Goal: Check status: Check status

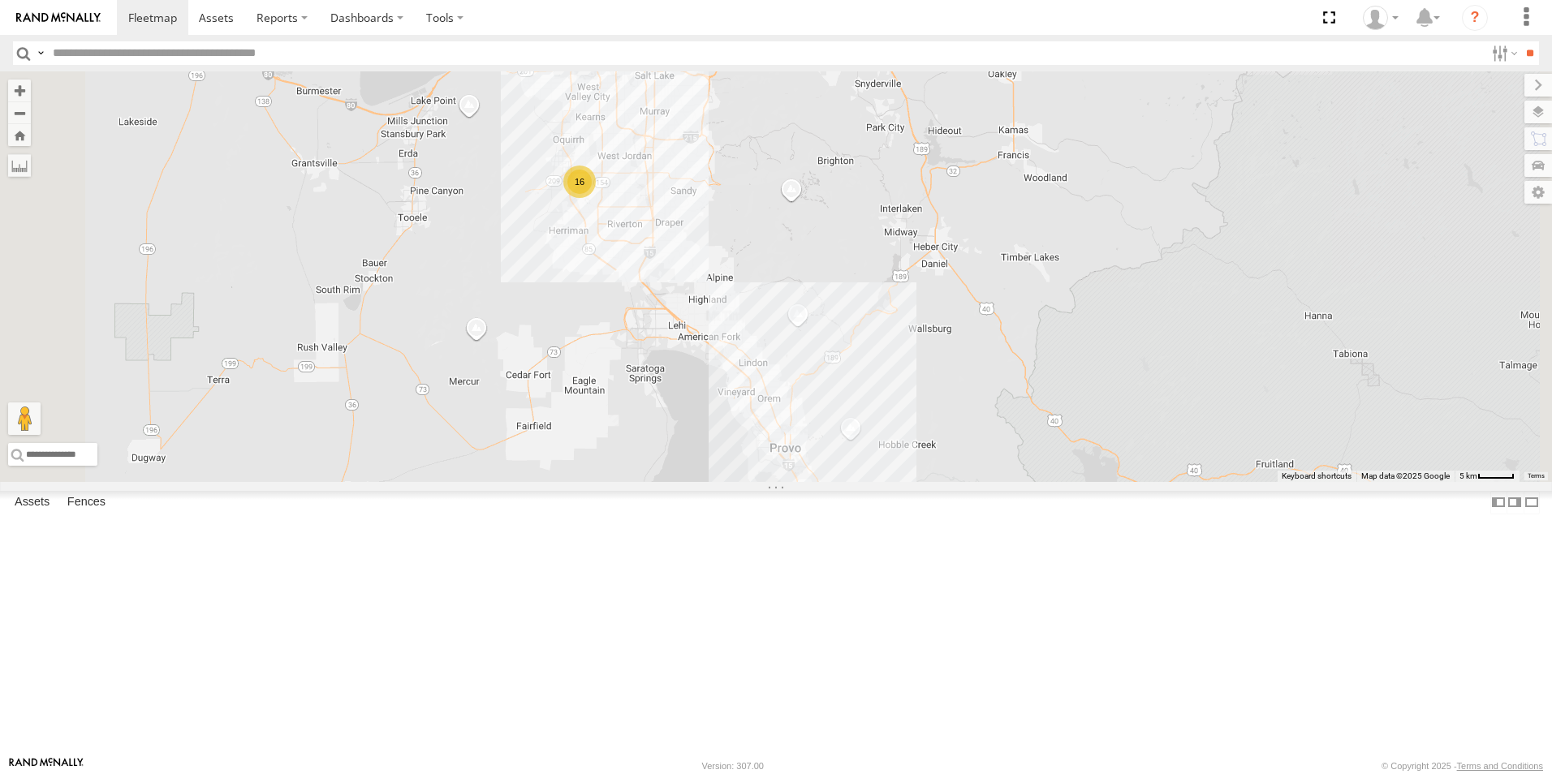
drag, startPoint x: 834, startPoint y: 250, endPoint x: 855, endPoint y: 521, distance: 271.9
click at [855, 482] on div "208 178 194 1496 307W 209-CAL T-199 D 16" at bounding box center [776, 276] width 1552 height 411
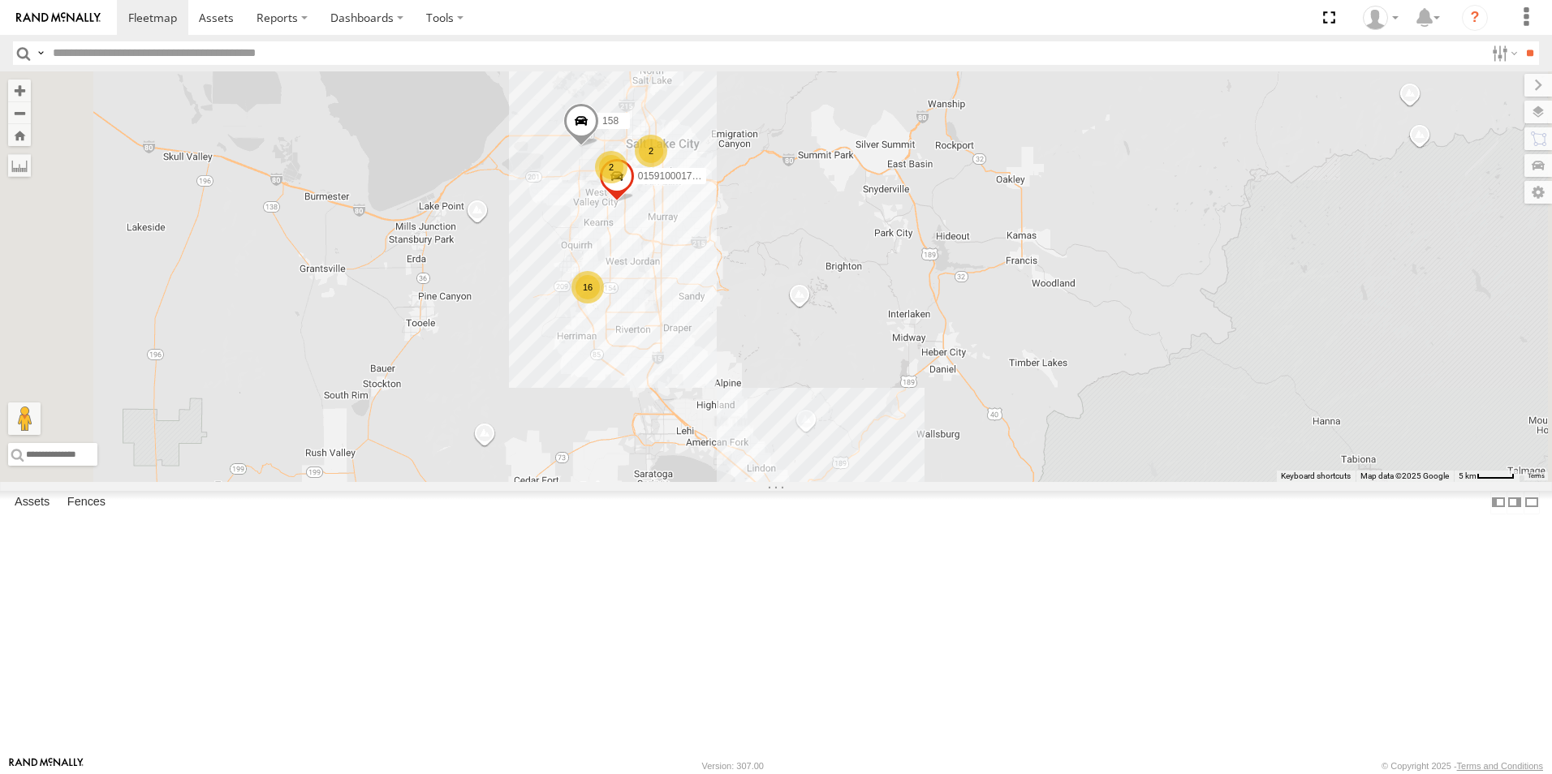
drag, startPoint x: 852, startPoint y: 264, endPoint x: 862, endPoint y: 390, distance: 127.0
click at [862, 390] on div "208 178 194 1496 307W 209-CAL T-199 D 16 3 158 2 2 015910001775256" at bounding box center [776, 276] width 1552 height 411
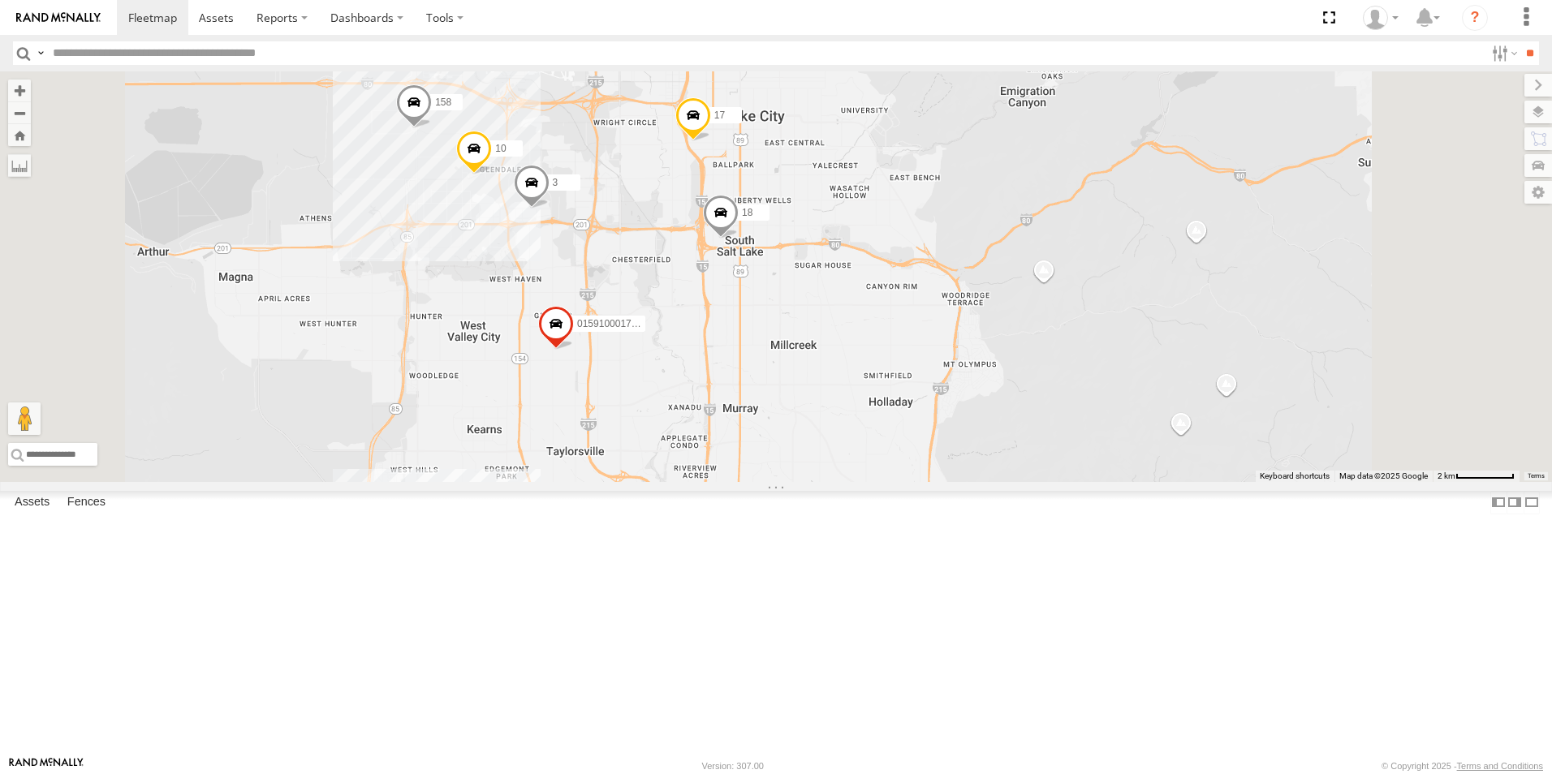
drag, startPoint x: 834, startPoint y: 348, endPoint x: 834, endPoint y: 422, distance: 73.8
click at [834, 422] on div "208 178 194 1496 307W 209-CAL T-199 D 158 015910001775256 16 3 17 10 18" at bounding box center [776, 276] width 1552 height 411
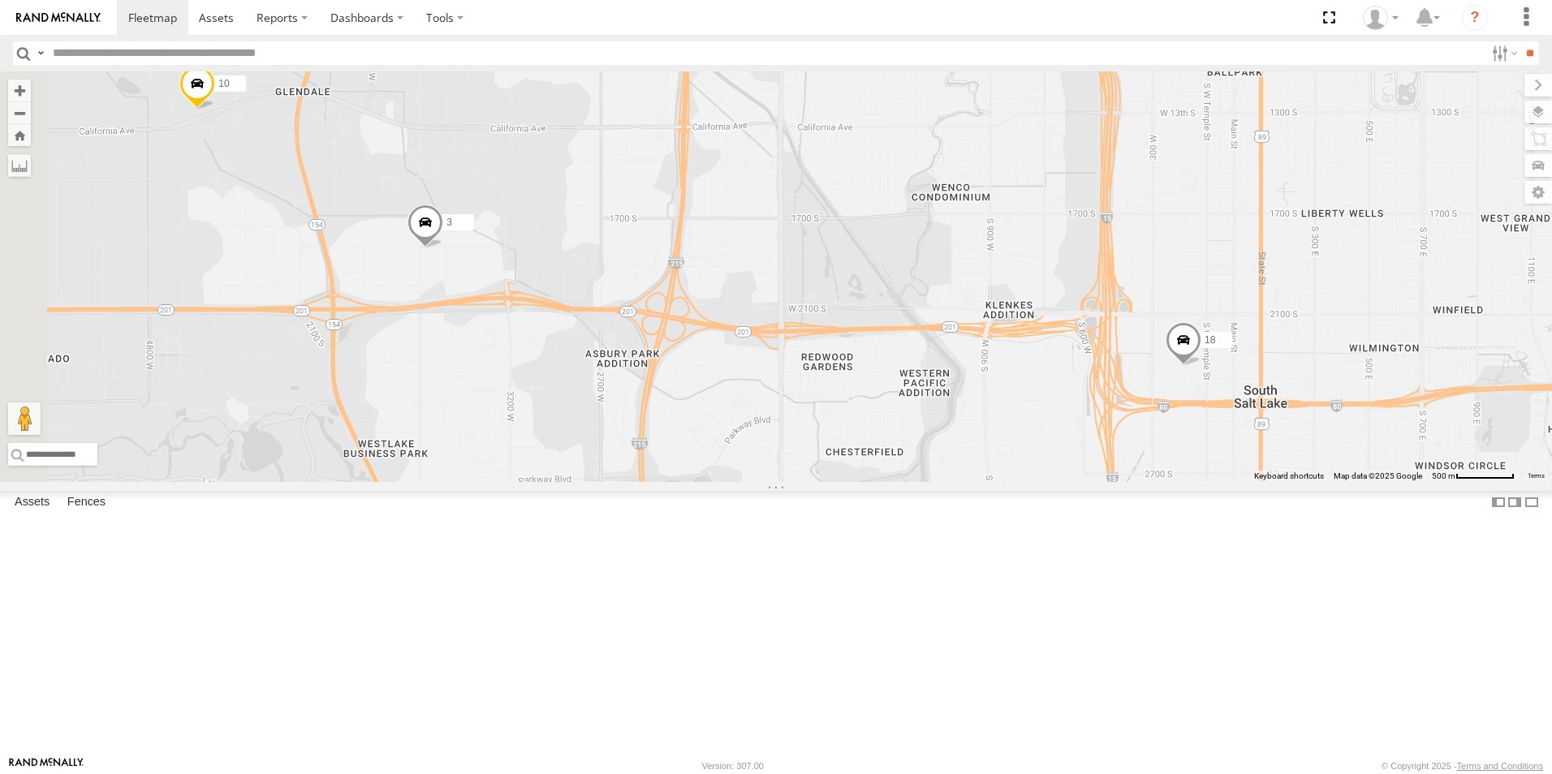
drag, startPoint x: 731, startPoint y: 384, endPoint x: 1047, endPoint y: 382, distance: 315.7
click at [1047, 382] on div "208 178 194 1496 307W 209-CAL T-199 D 158 015910001775256 3 17 10 18" at bounding box center [776, 276] width 1552 height 411
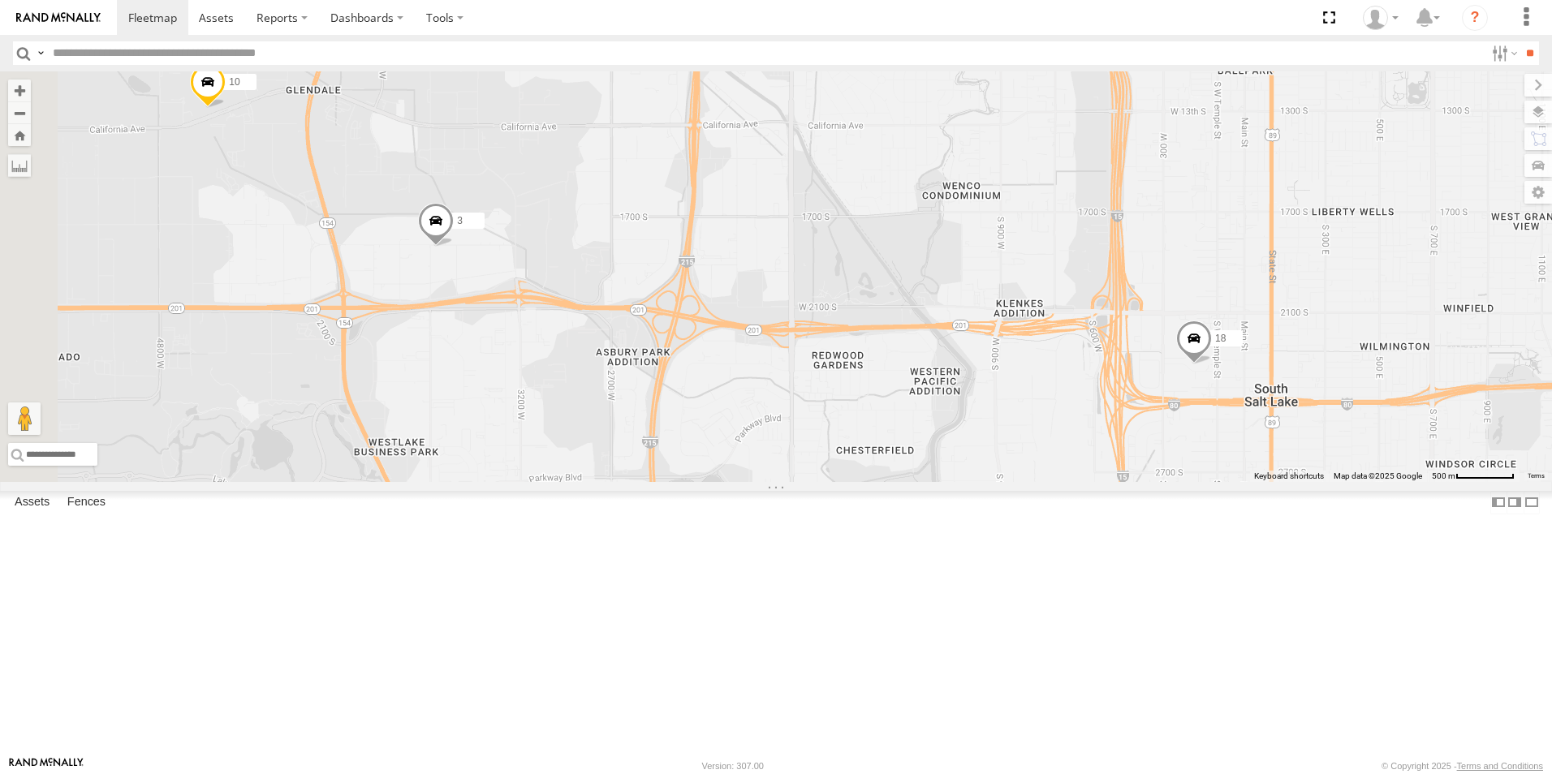
click at [454, 247] on span at bounding box center [436, 225] width 36 height 44
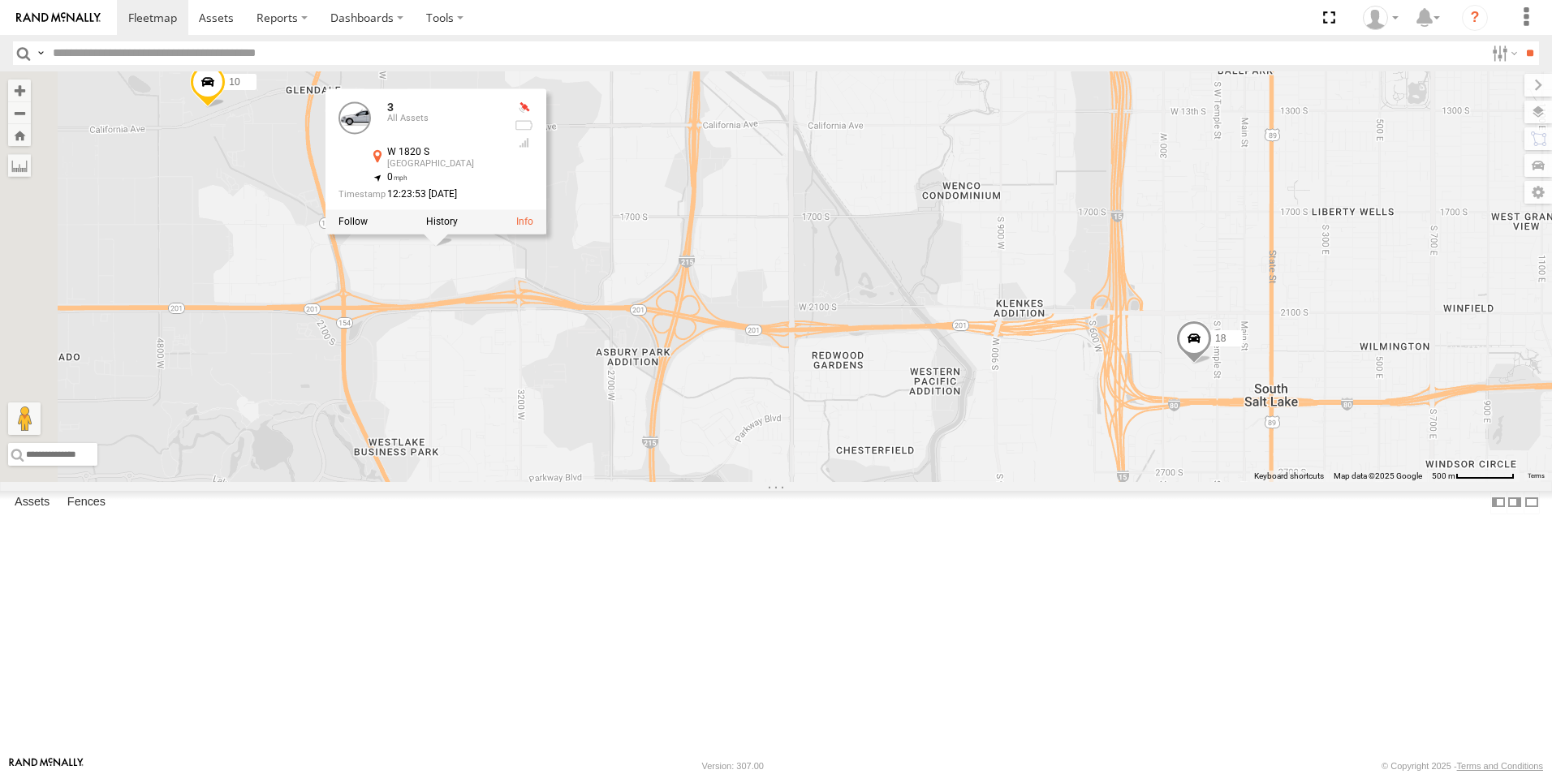
click at [674, 409] on div "208 178 194 1496 307W 209-CAL T-199 D 158 015910001775256 3 17 10 18 3 All Asse…" at bounding box center [776, 276] width 1552 height 411
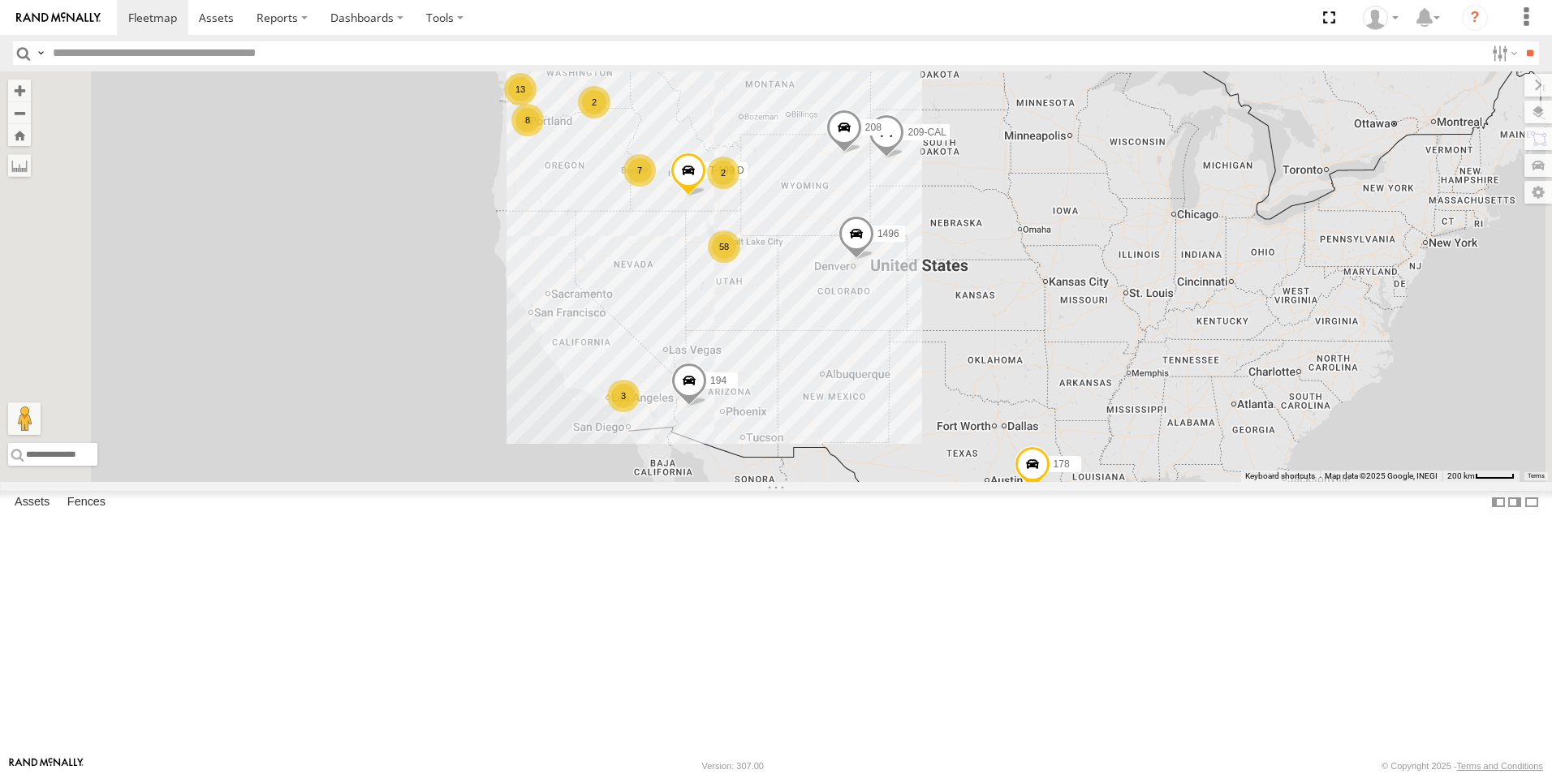
drag, startPoint x: 651, startPoint y: 379, endPoint x: 1061, endPoint y: 385, distance: 409.9
click at [1061, 385] on div "58 3 2 208 13 8 7 178 2 194 1496 307W 209-CAL T-199 D" at bounding box center [776, 276] width 1552 height 411
click at [740, 263] on div "58" at bounding box center [724, 246] width 32 height 32
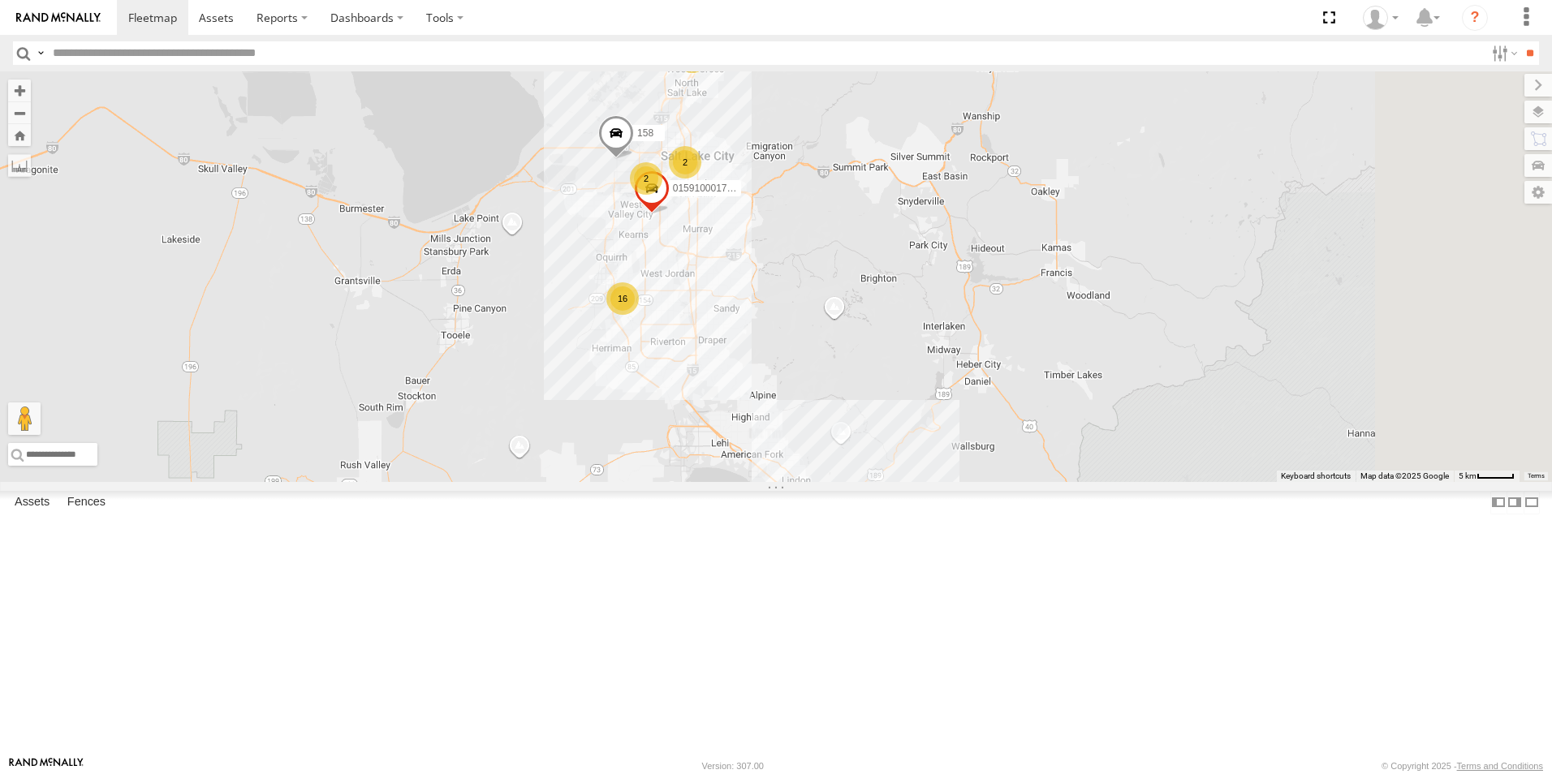
drag, startPoint x: 893, startPoint y: 704, endPoint x: 748, endPoint y: 398, distance: 337.6
click at [748, 398] on div "208 178 194 1496 307W 209-CAL T-199 D 16 3 31 158 20 2 2 015910001775256 223H-C…" at bounding box center [776, 276] width 1552 height 411
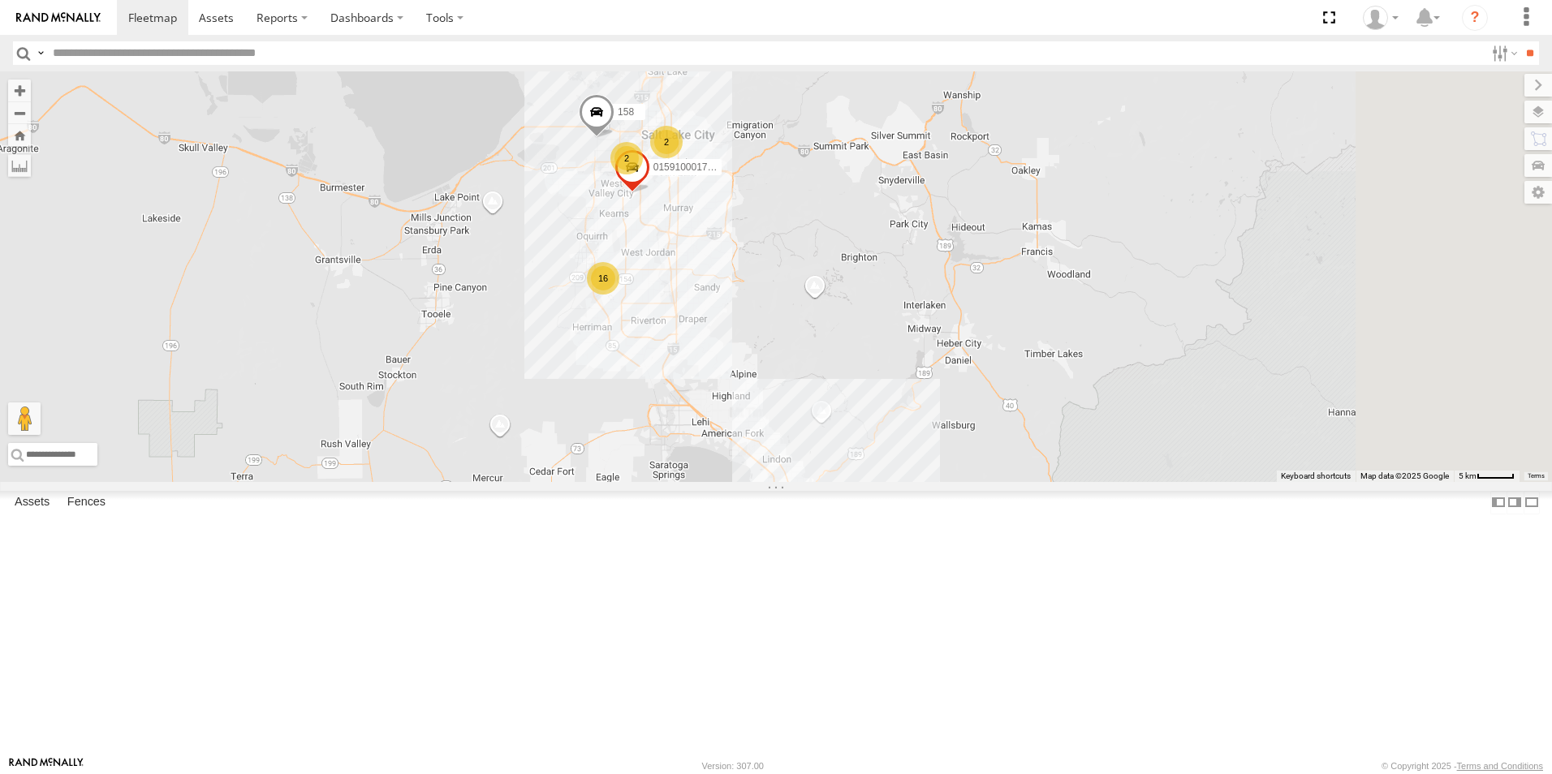
click at [619, 295] on div "16" at bounding box center [603, 278] width 32 height 32
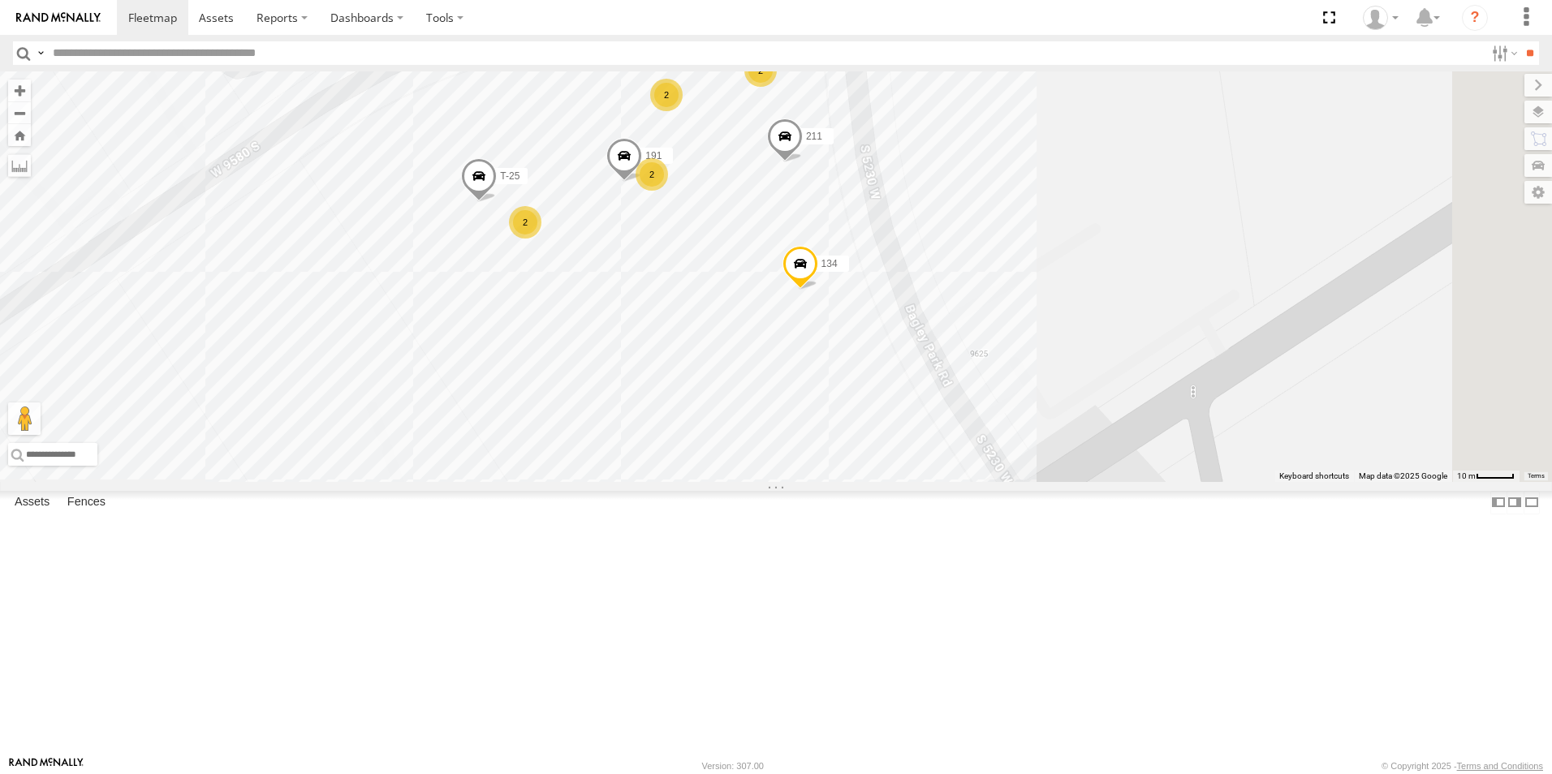
drag, startPoint x: 1006, startPoint y: 613, endPoint x: 943, endPoint y: 651, distance: 73.5
click at [943, 482] on div "208 178 194 1496 307W 209-CAL T-199 D 158 20 015910001775256 223H-CAL 2 2 212P …" at bounding box center [776, 276] width 1552 height 411
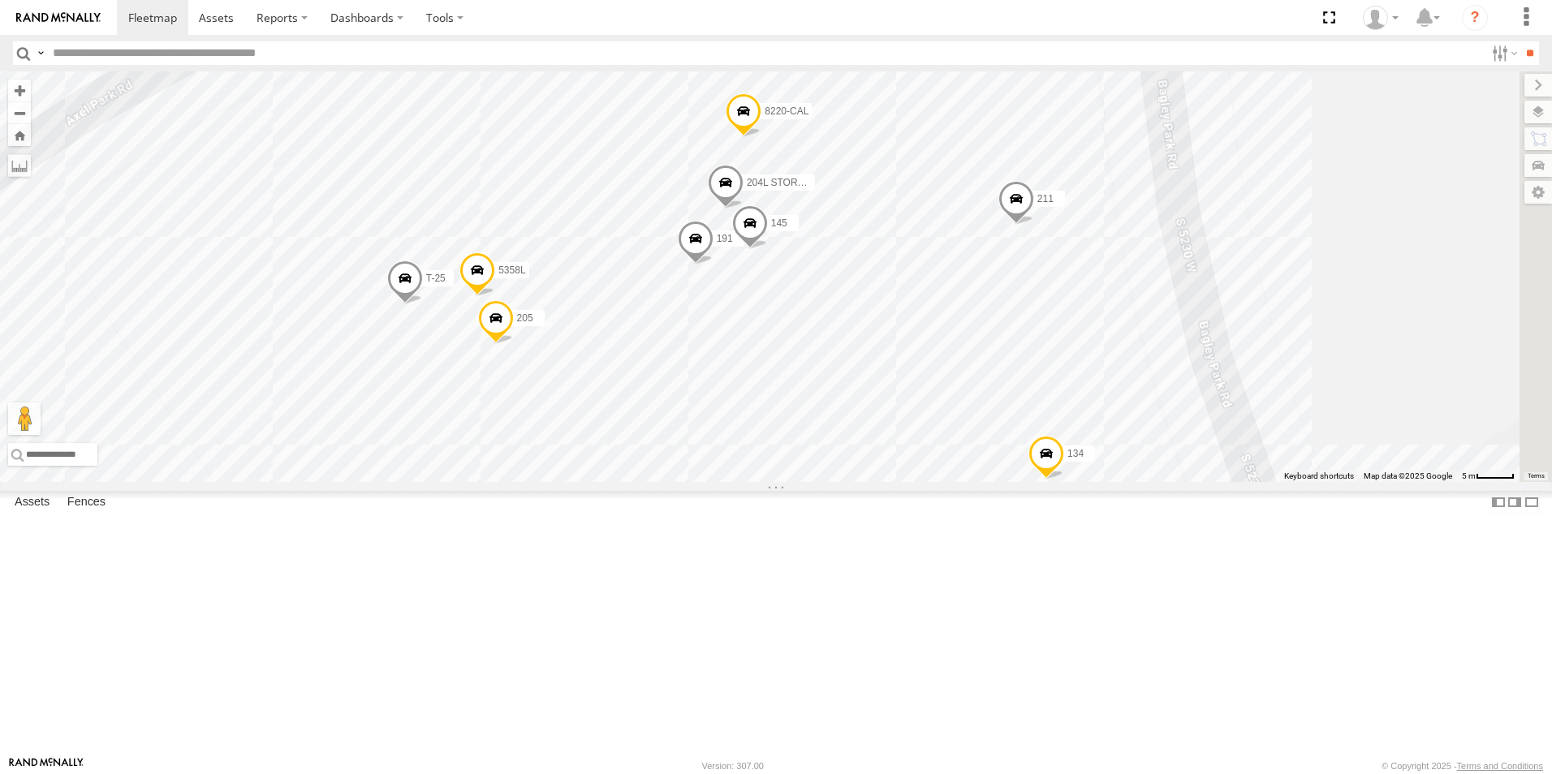
drag, startPoint x: 822, startPoint y: 379, endPoint x: 896, endPoint y: 581, distance: 215.1
click at [896, 482] on div "208 178 194 1496 307W 209-CAL T-199 D 158 20 015910001775256 223H-CAL 212P T-25…" at bounding box center [776, 276] width 1552 height 411
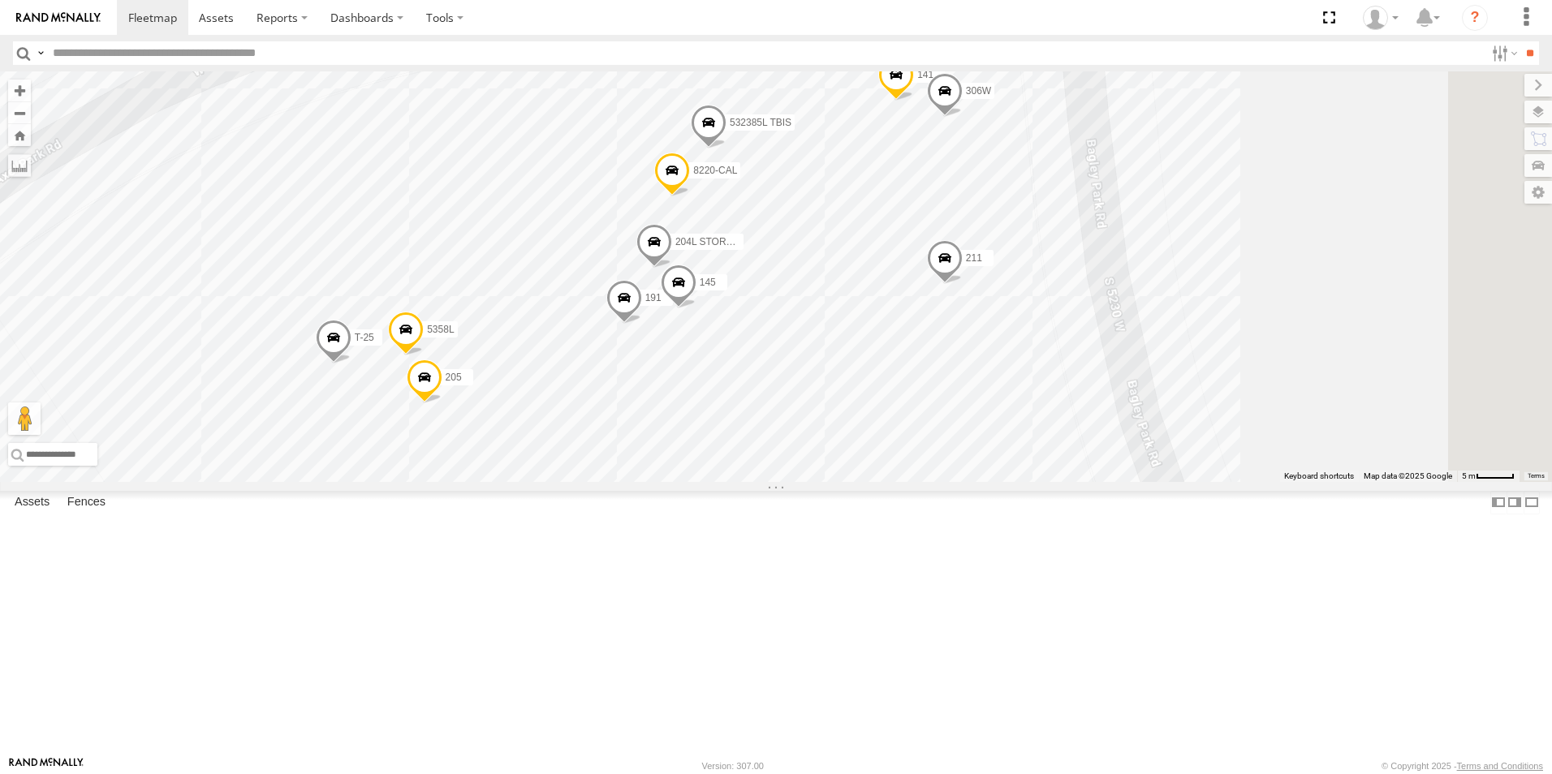
drag, startPoint x: 833, startPoint y: 536, endPoint x: 755, endPoint y: 606, distance: 105.1
click at [755, 482] on div "208 178 194 1496 307W 209-CAL T-199 D 158 20 015910001775256 223H-CAL 212P T-25…" at bounding box center [776, 276] width 1552 height 411
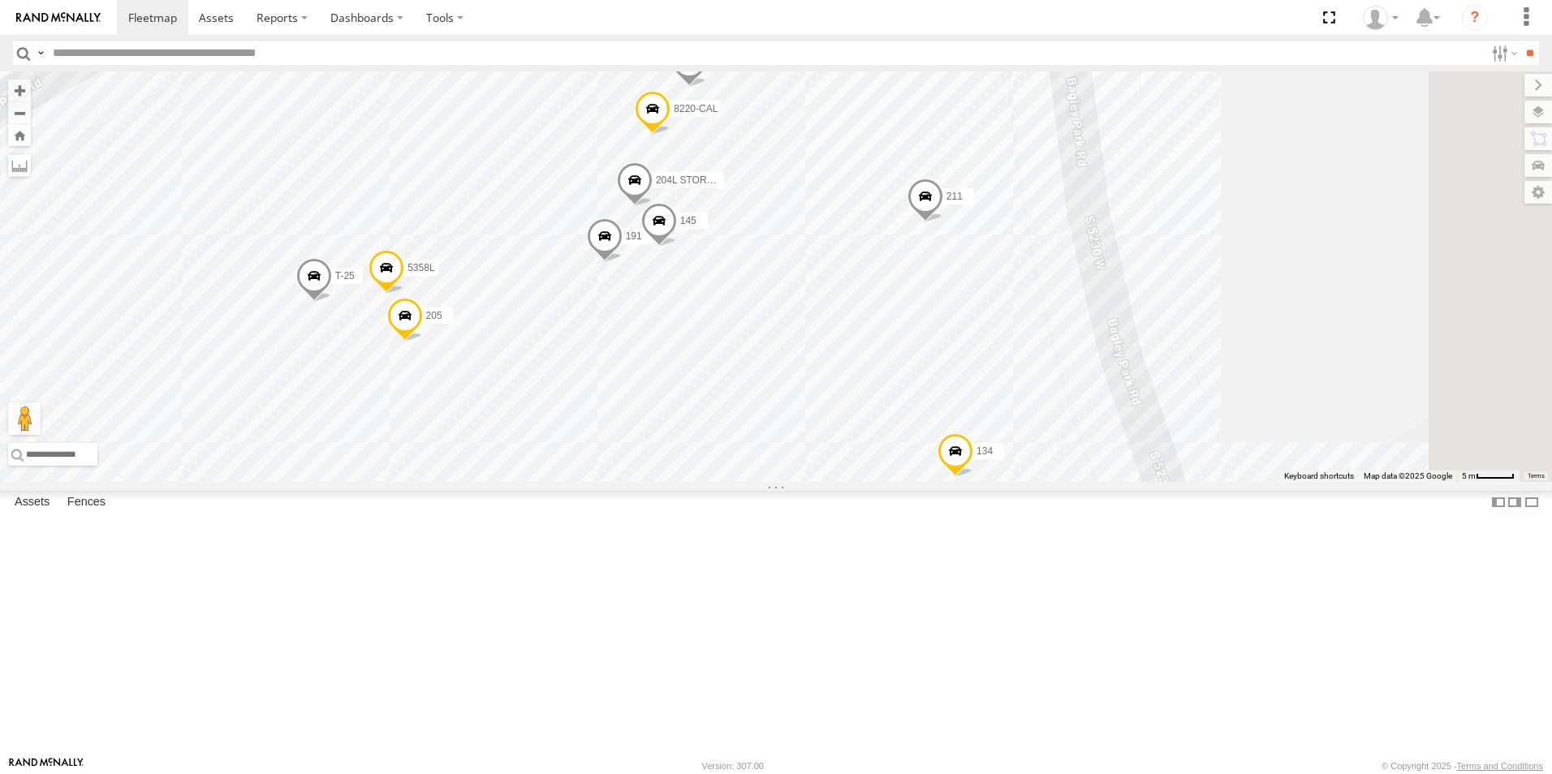
drag, startPoint x: 869, startPoint y: 582, endPoint x: 850, endPoint y: 520, distance: 64.7
click at [850, 482] on div "208 178 194 1496 307W 209-CAL T-199 D 158 20 015910001775256 223H-CAL 212P T-25…" at bounding box center [776, 276] width 1552 height 411
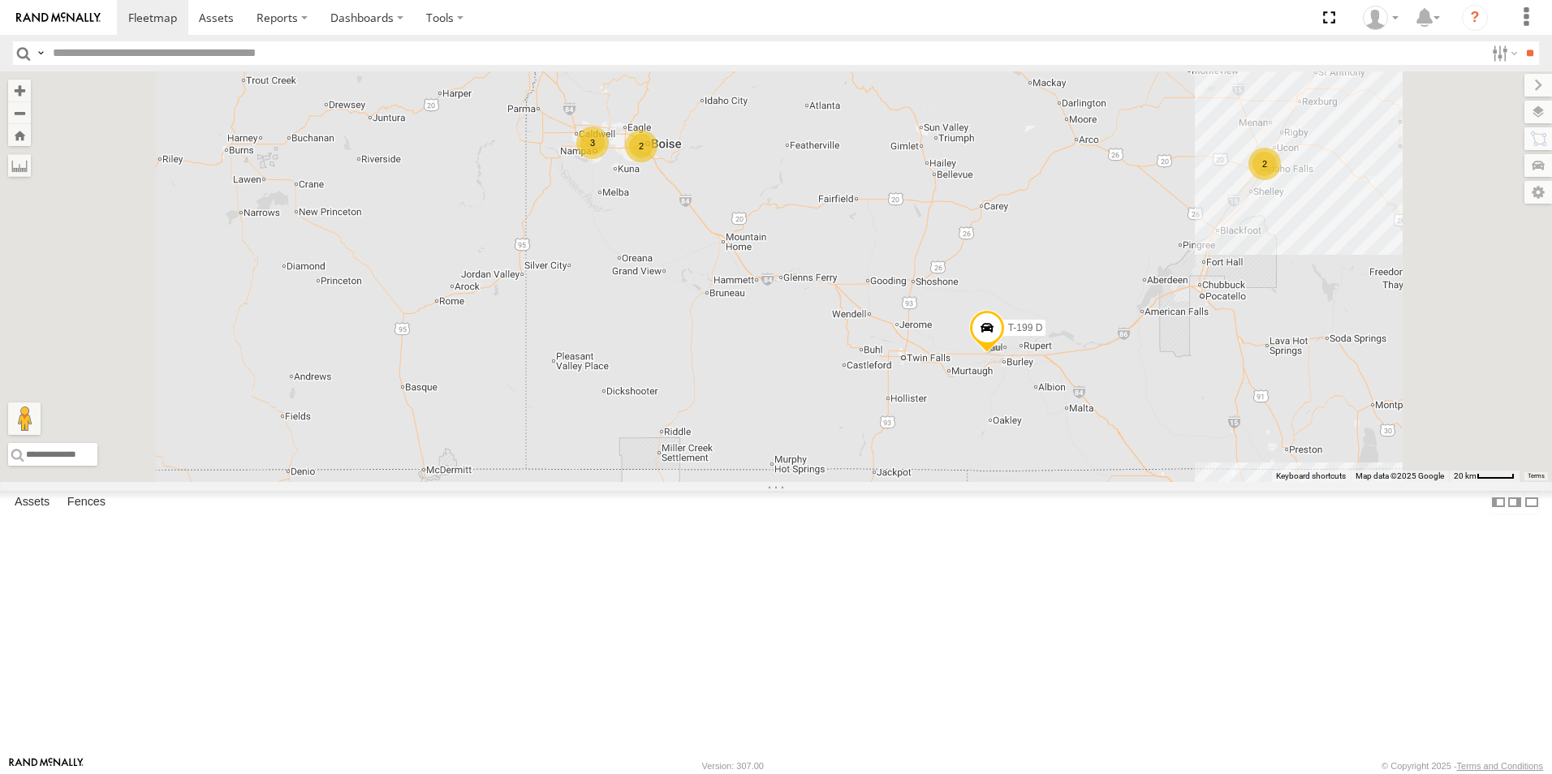
drag, startPoint x: 875, startPoint y: 273, endPoint x: 865, endPoint y: 354, distance: 80.9
click at [901, 399] on div "208 178 194 1496 307W 209-CAL T-199 D 16 3 33 6 3 2 2 2" at bounding box center [776, 276] width 1552 height 411
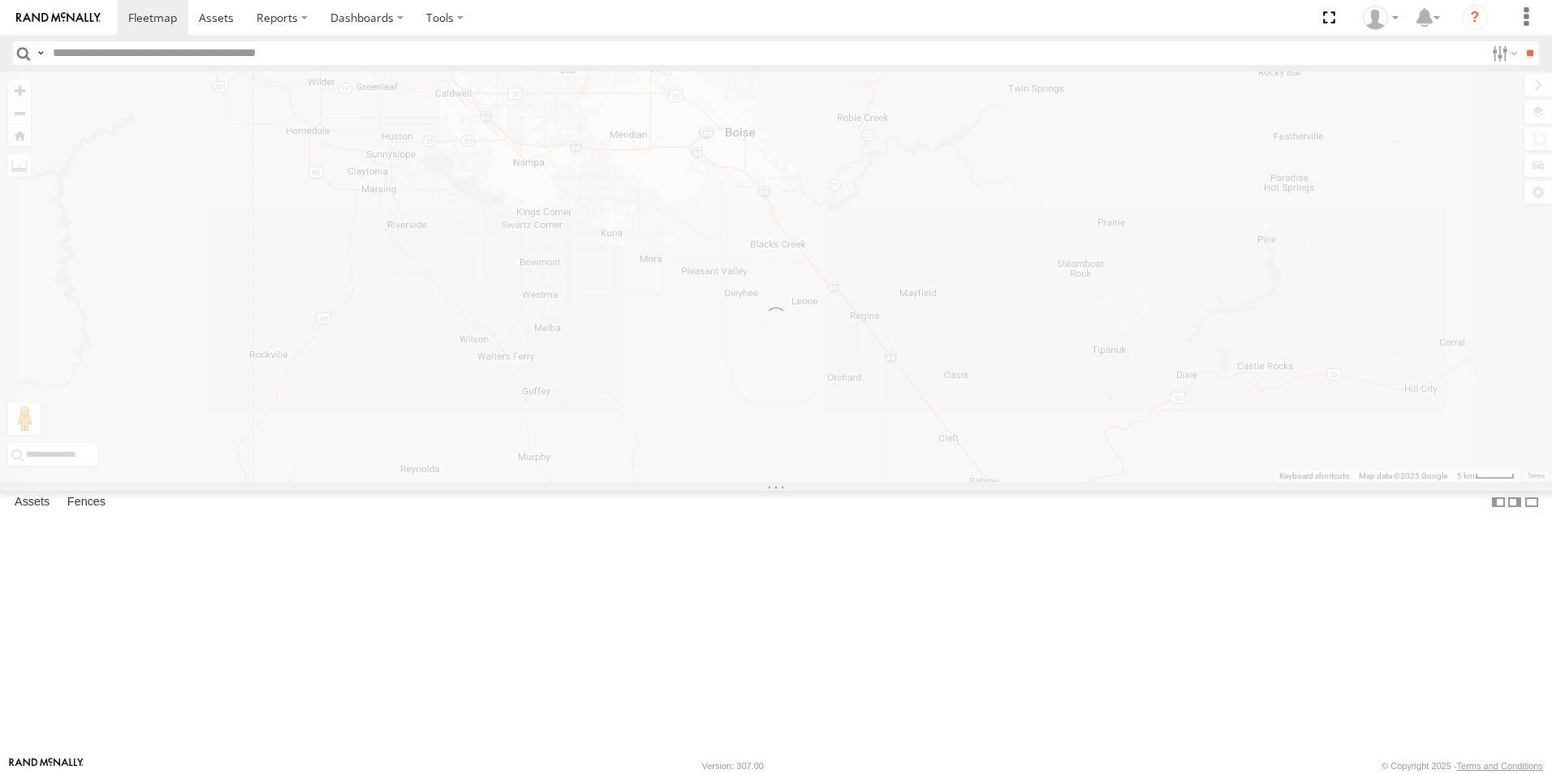
drag, startPoint x: 820, startPoint y: 314, endPoint x: 852, endPoint y: 372, distance: 65.7
click at [852, 372] on div "To navigate the map with touch gestures double-tap and hold your finger on the …" at bounding box center [776, 276] width 1552 height 411
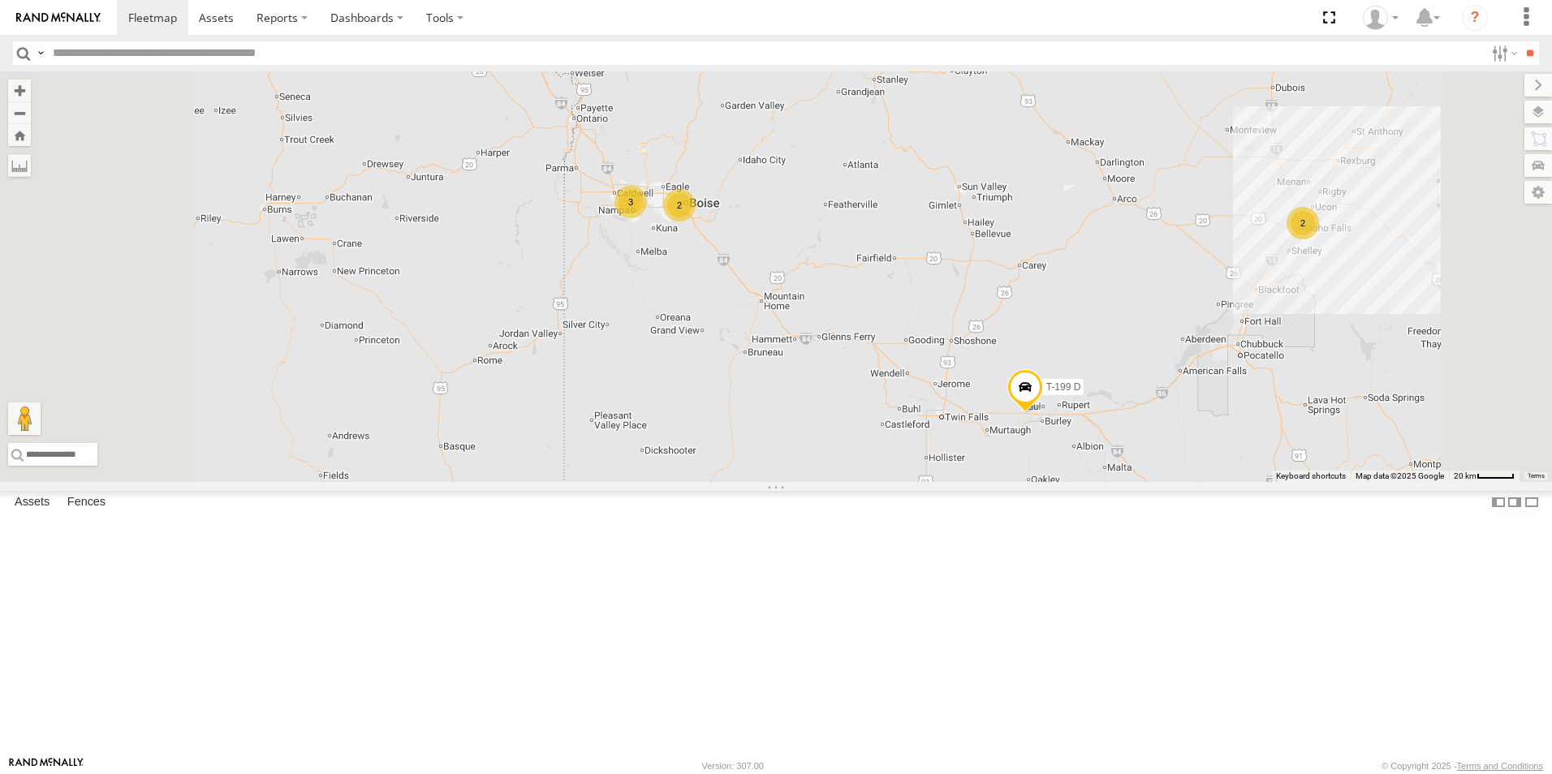
drag, startPoint x: 844, startPoint y: 265, endPoint x: 887, endPoint y: 528, distance: 266.4
click at [887, 482] on div "208 178 194 1496 307W 209-CAL T-199 D 16 3 33 6 3 2 2" at bounding box center [776, 276] width 1552 height 411
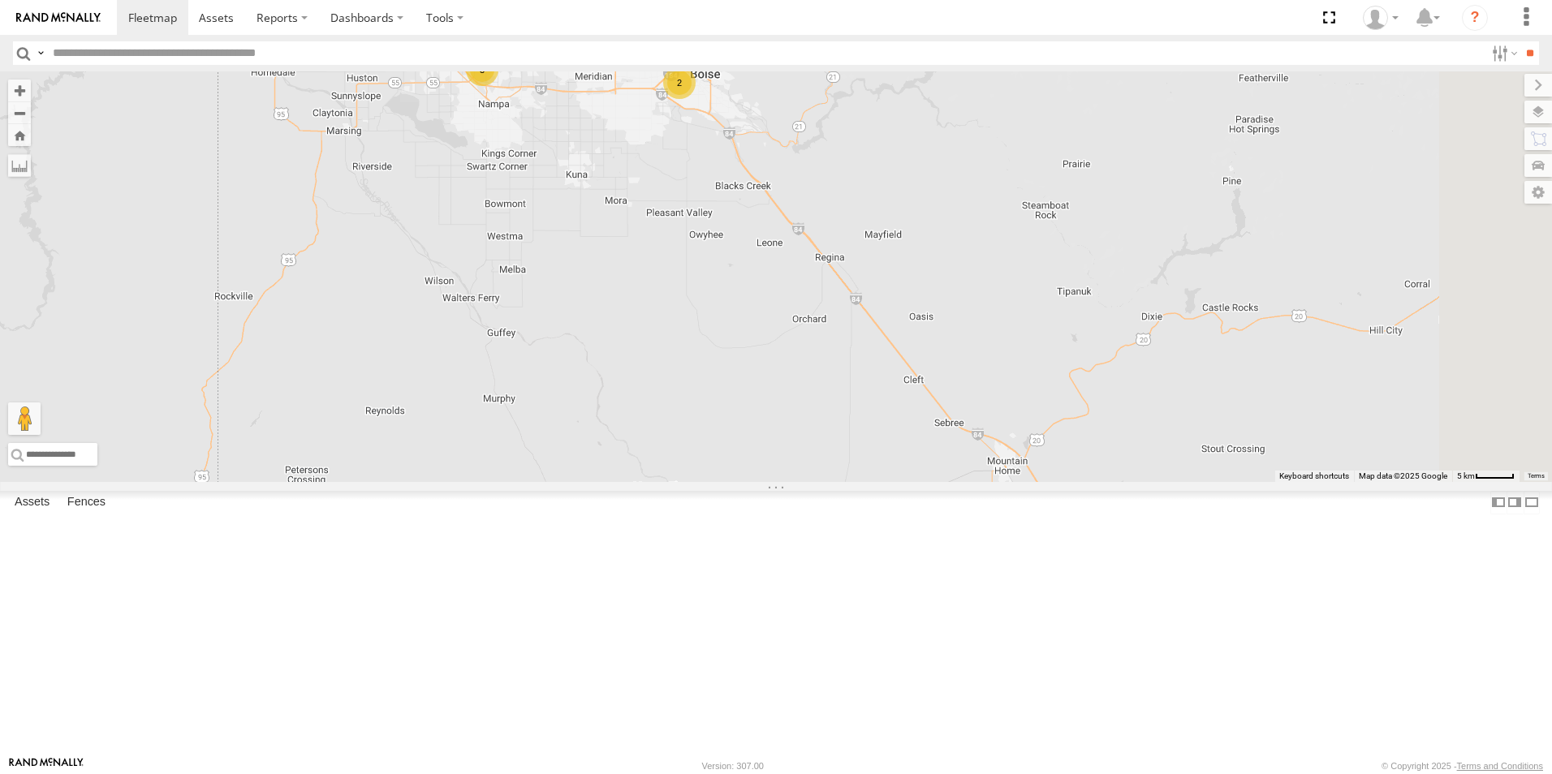
drag, startPoint x: 862, startPoint y: 371, endPoint x: 669, endPoint y: 213, distance: 248.5
click at [673, 218] on div "208 178 194 1496 307W 209-CAL T-199 D 3 2" at bounding box center [776, 276] width 1552 height 411
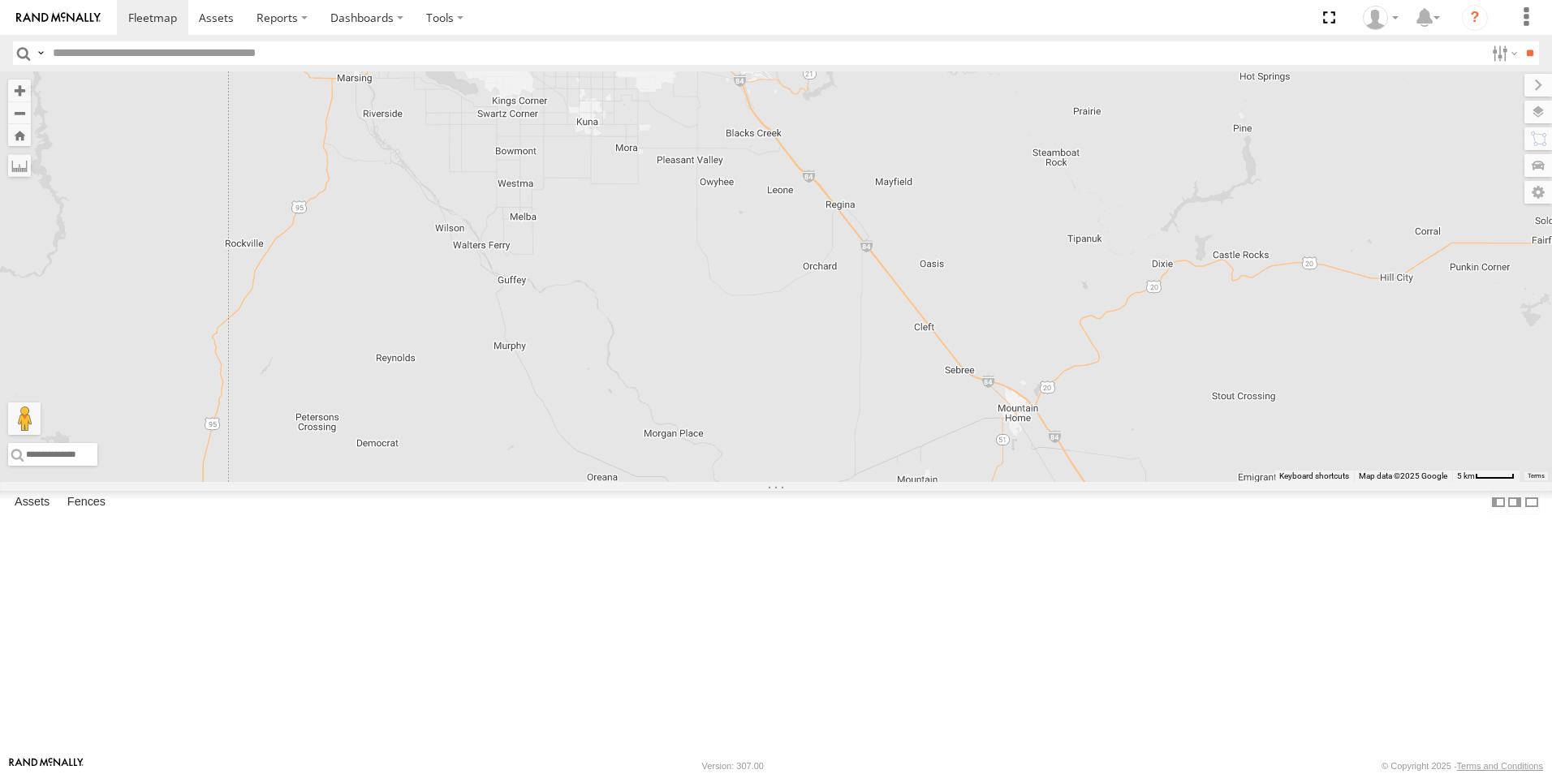
drag, startPoint x: 931, startPoint y: 470, endPoint x: 1172, endPoint y: 626, distance: 287.0
click at [1171, 482] on div "208 178 194 1496 307W 209-CAL T-199 D 3 2" at bounding box center [776, 276] width 1552 height 411
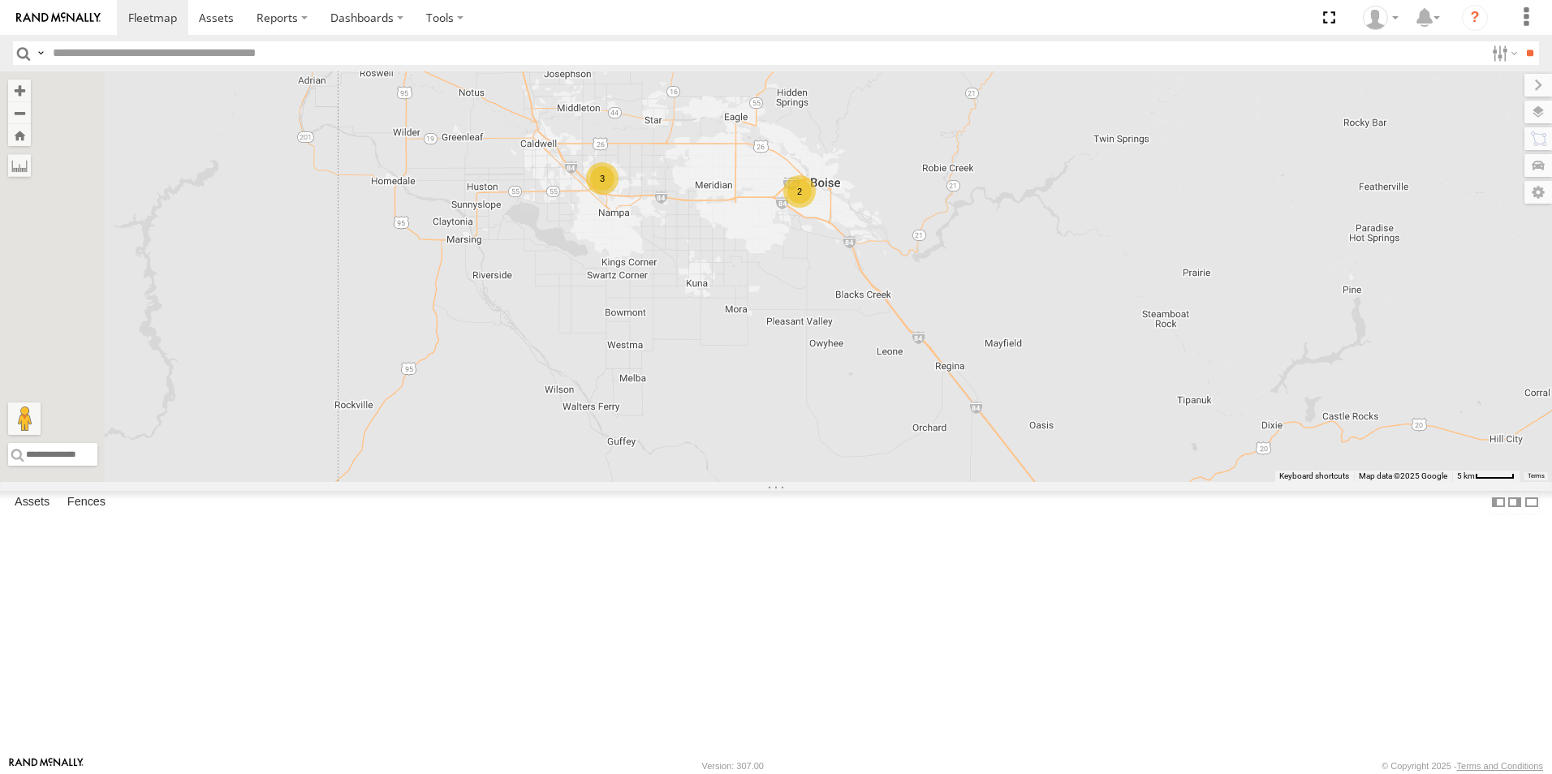
drag, startPoint x: 796, startPoint y: 280, endPoint x: 867, endPoint y: 377, distance: 120.1
click at [867, 377] on div "208 178 194 1496 307W 209-CAL T-199 D 3 2" at bounding box center [776, 276] width 1552 height 411
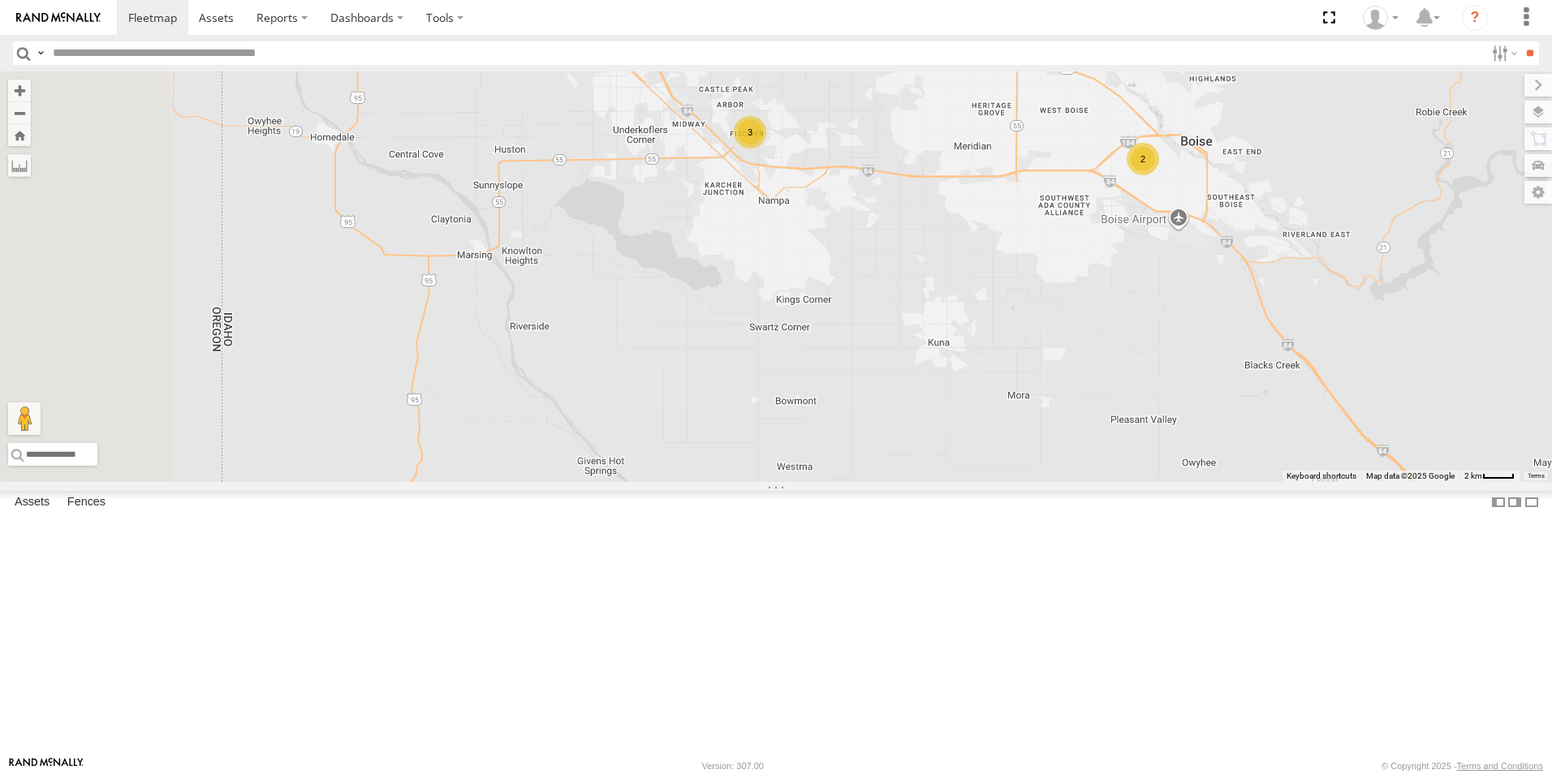
drag, startPoint x: 794, startPoint y: 449, endPoint x: 932, endPoint y: 386, distance: 152.2
click at [932, 386] on div "208 178 194 1496 307W 209-CAL T-199 D 3 2" at bounding box center [776, 276] width 1552 height 411
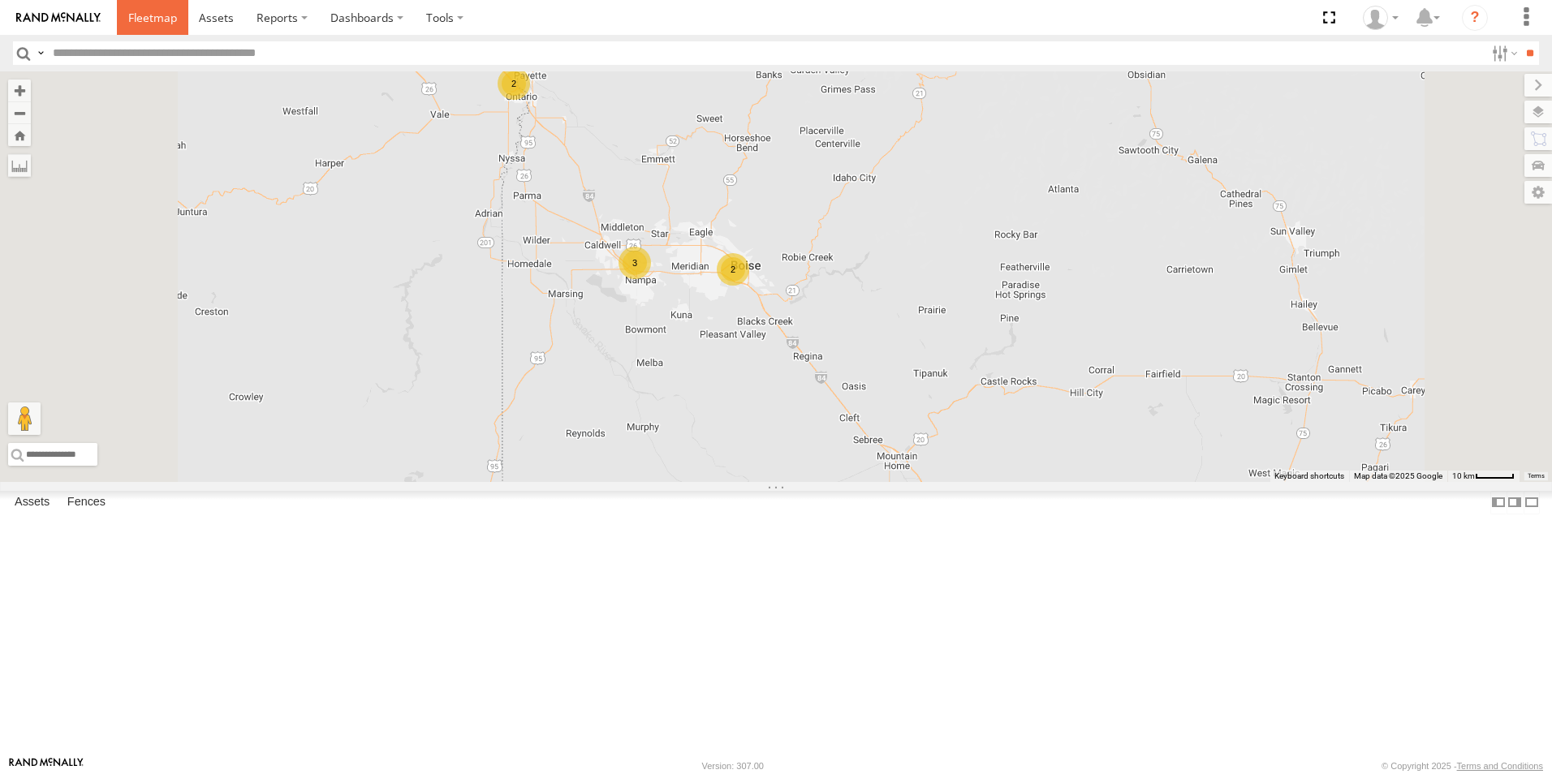
drag, startPoint x: 148, startPoint y: 29, endPoint x: 154, endPoint y: 36, distance: 9.2
click at [148, 29] on link at bounding box center [152, 17] width 71 height 35
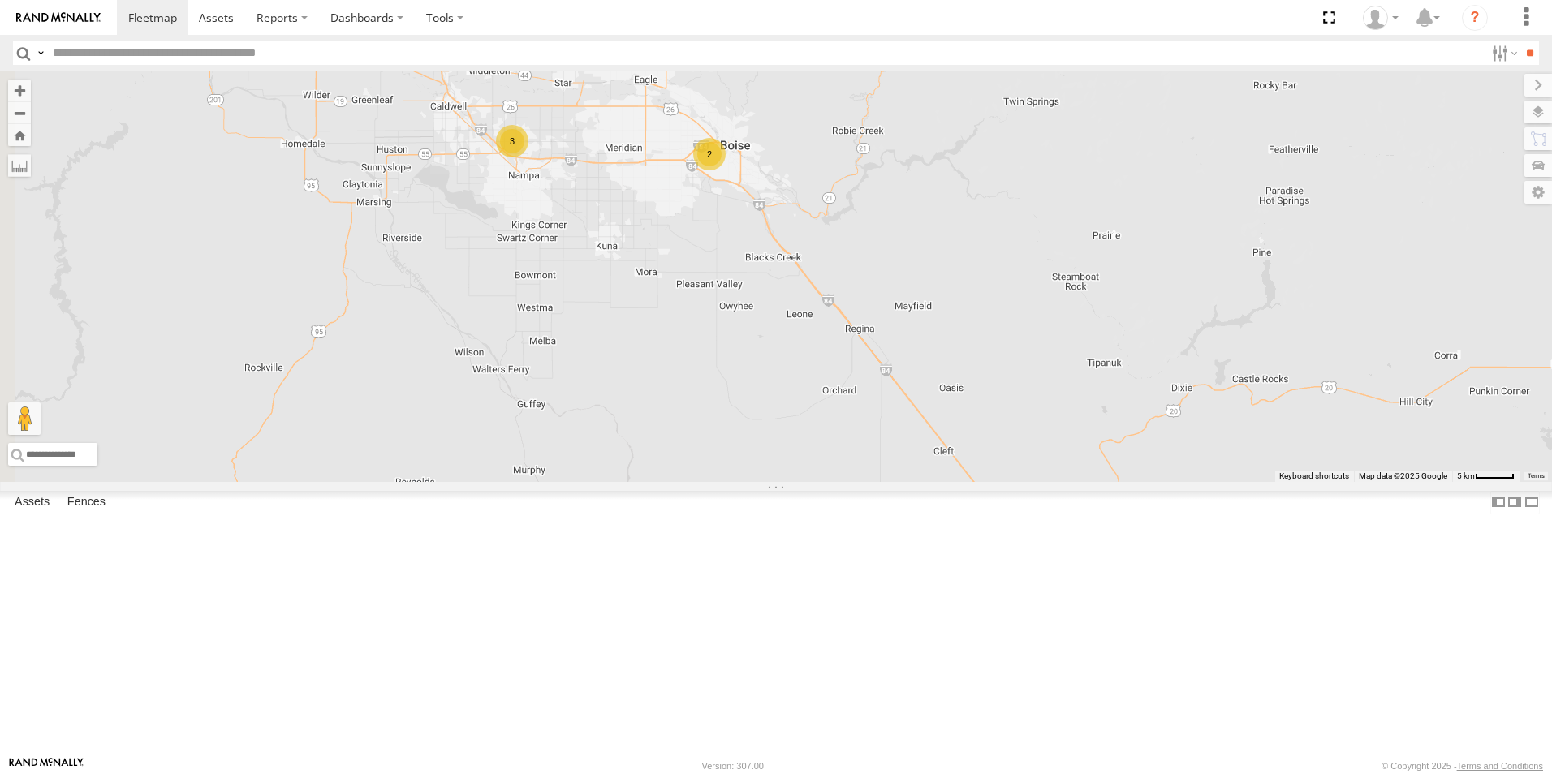
drag, startPoint x: 613, startPoint y: 376, endPoint x: 851, endPoint y: 391, distance: 239.1
click at [851, 391] on div "208 178 194 1496 307W 209-CAL T-199 D 3 2" at bounding box center [776, 276] width 1552 height 411
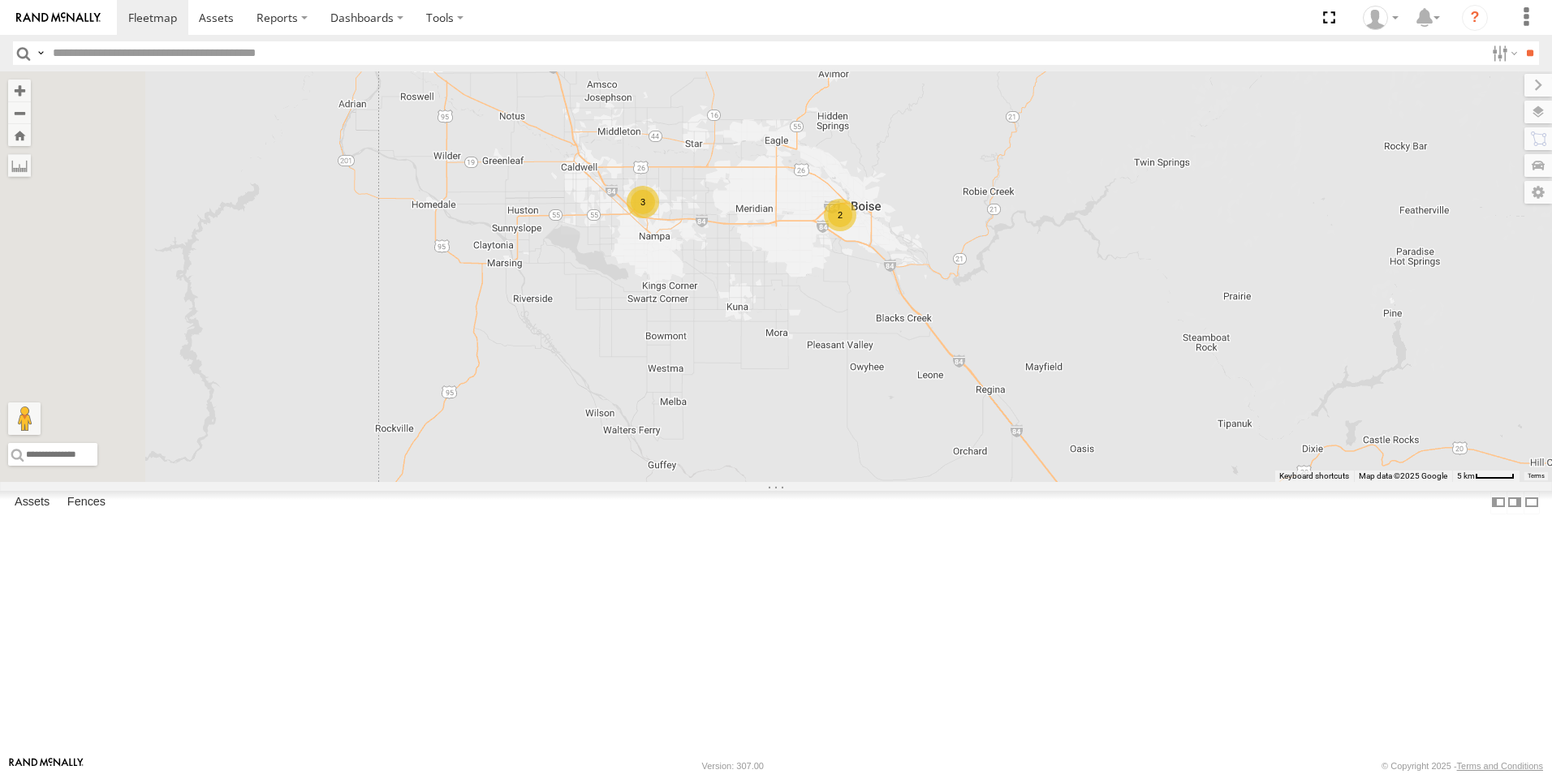
drag, startPoint x: 709, startPoint y: 372, endPoint x: 816, endPoint y: 424, distance: 119.0
click at [816, 424] on div "208 178 194 1496 307W 209-CAL T-199 D 3 2" at bounding box center [776, 276] width 1552 height 411
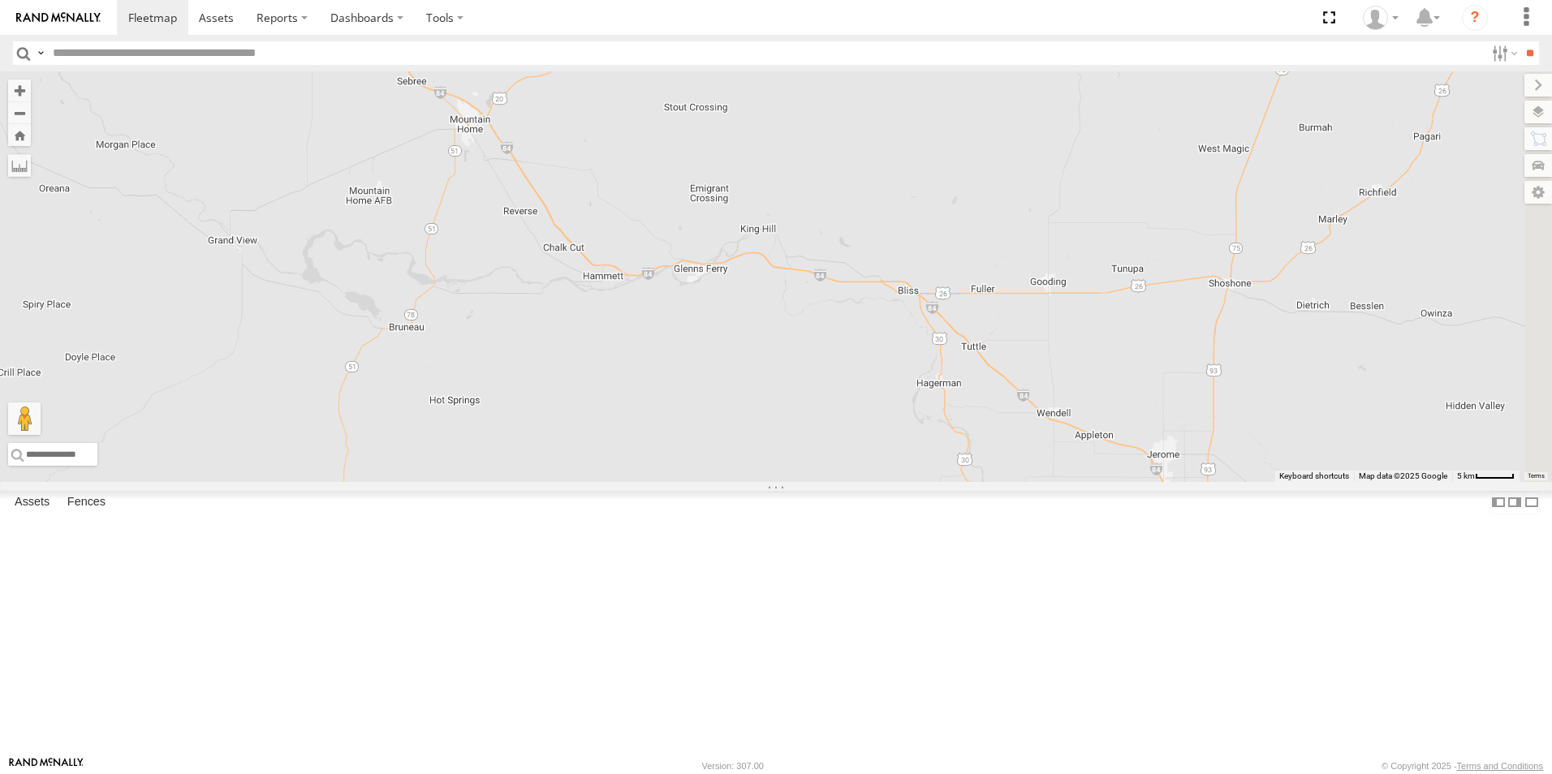
drag, startPoint x: 1215, startPoint y: 484, endPoint x: 510, endPoint y: 6, distance: 851.9
click at [510, 6] on body at bounding box center [776, 387] width 1552 height 774
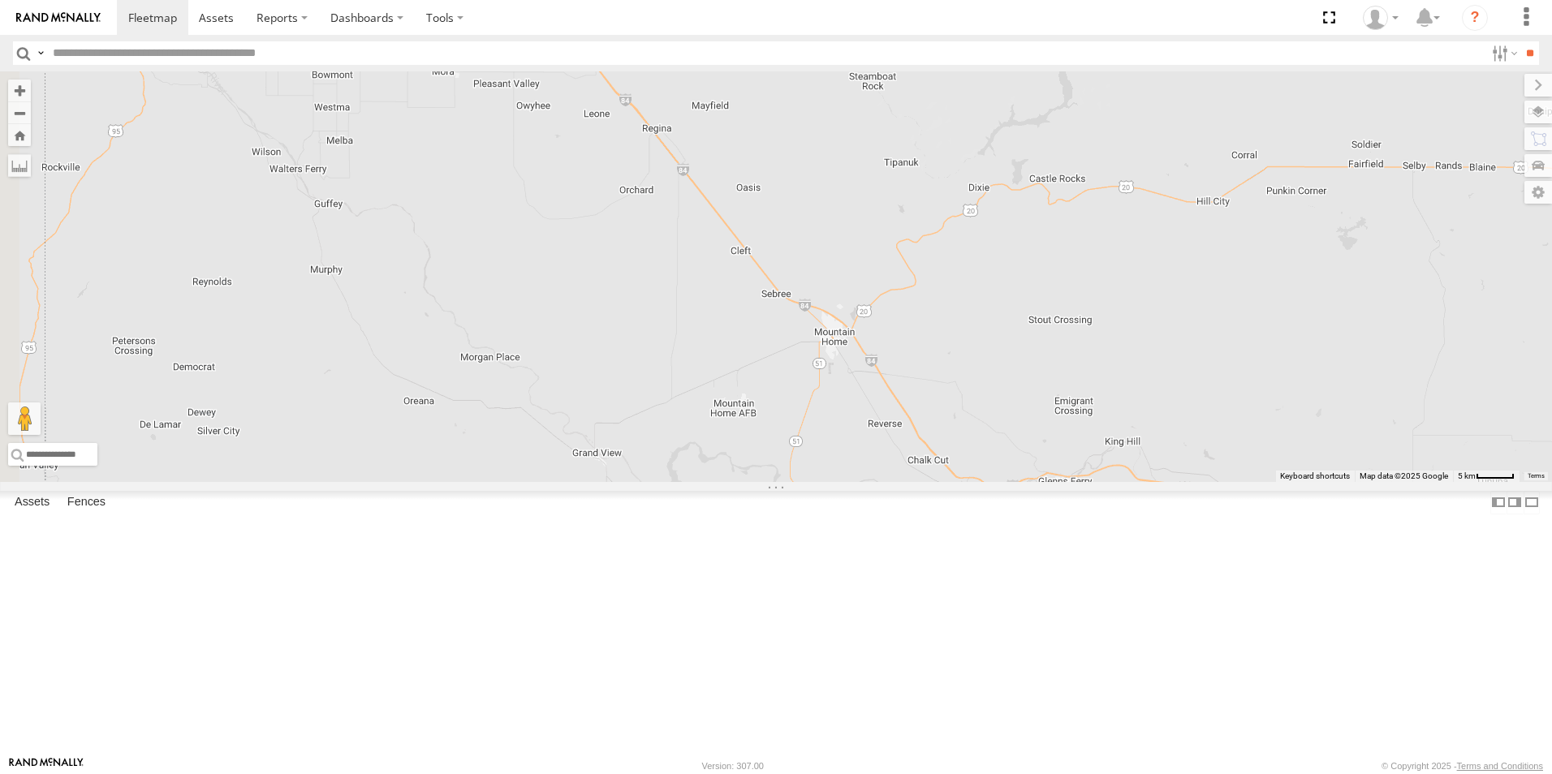
drag, startPoint x: 897, startPoint y: 347, endPoint x: 1418, endPoint y: 634, distance: 594.9
click at [1418, 482] on div "208 178 194 1496 307W 209-CAL T-199 D 3 2" at bounding box center [776, 276] width 1552 height 411
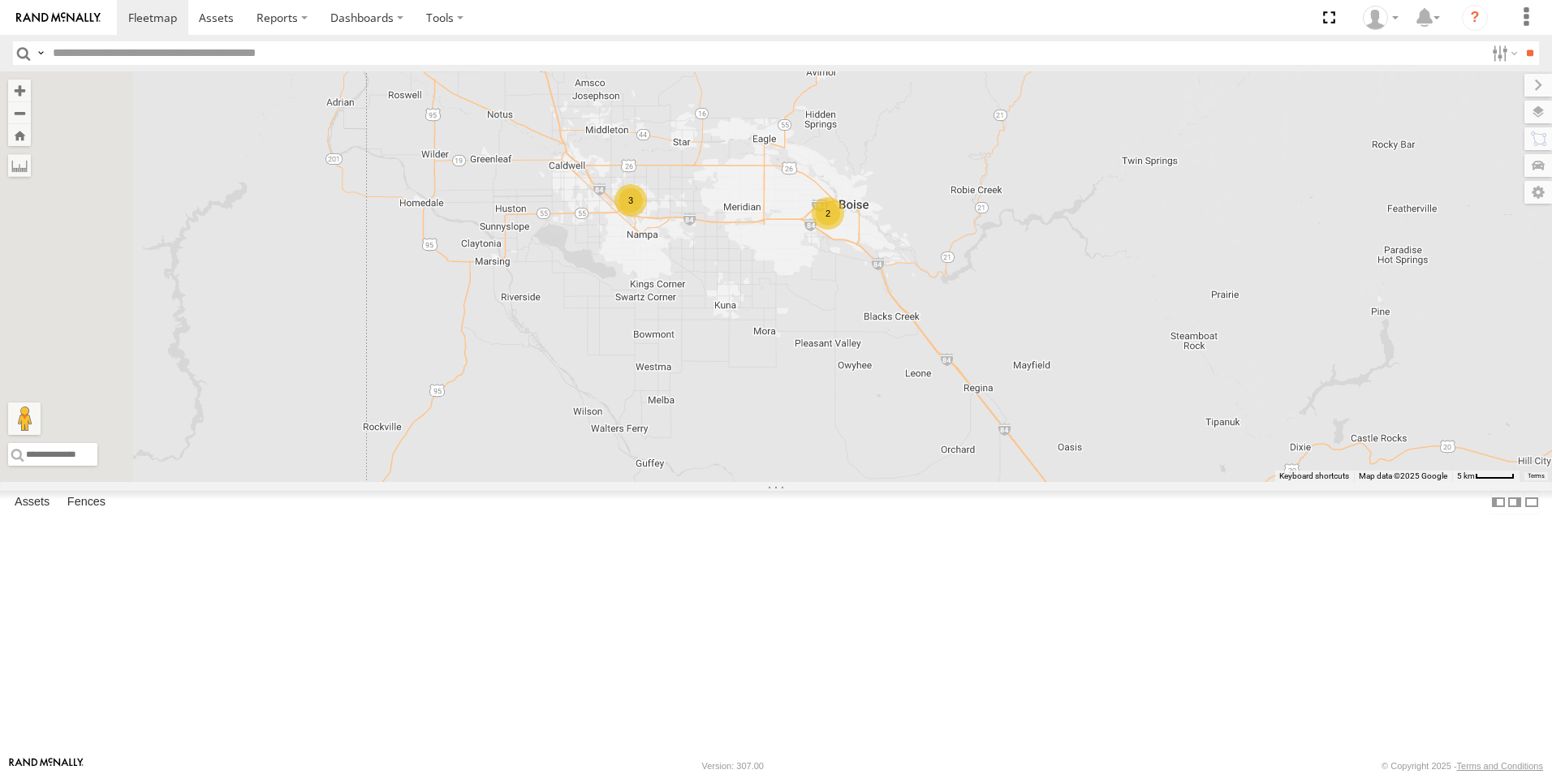
drag, startPoint x: 936, startPoint y: 322, endPoint x: 975, endPoint y: 462, distance: 145.1
click at [975, 462] on div "208 178 194 1496 307W 209-CAL T-199 D 3 2" at bounding box center [776, 276] width 1552 height 411
